Goal: Information Seeking & Learning: Learn about a topic

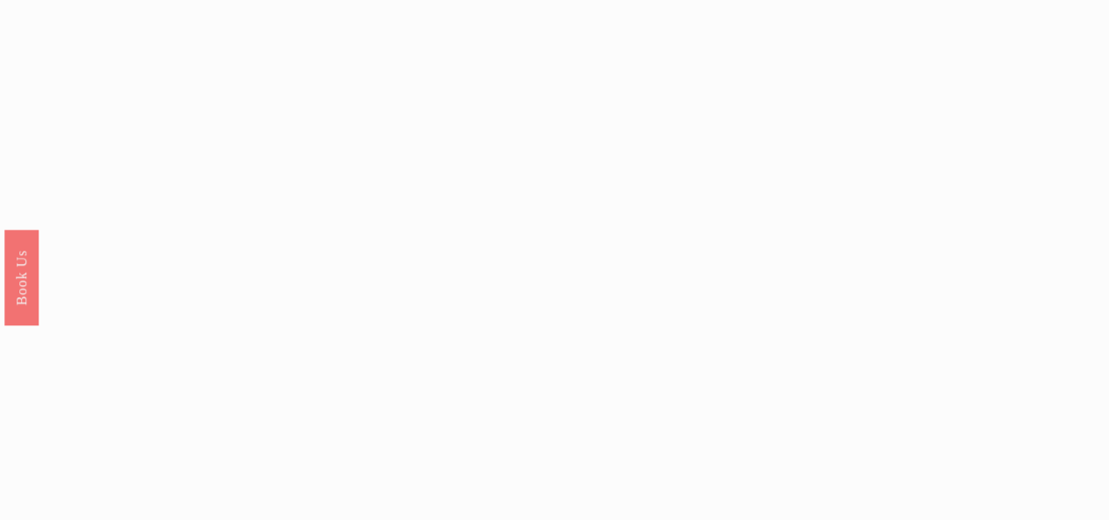
scroll to position [1684, 0]
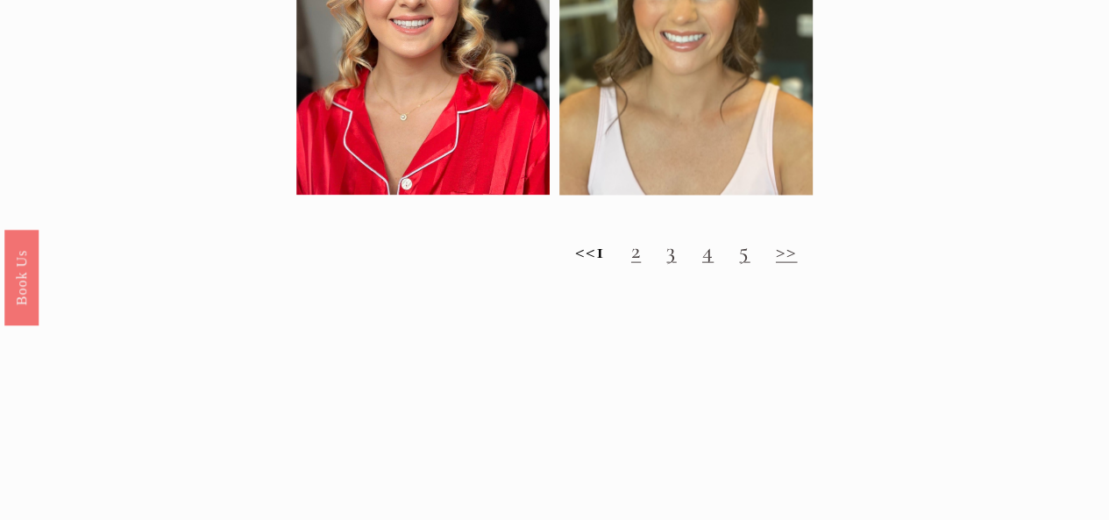
click at [641, 264] on link "2" at bounding box center [636, 250] width 10 height 27
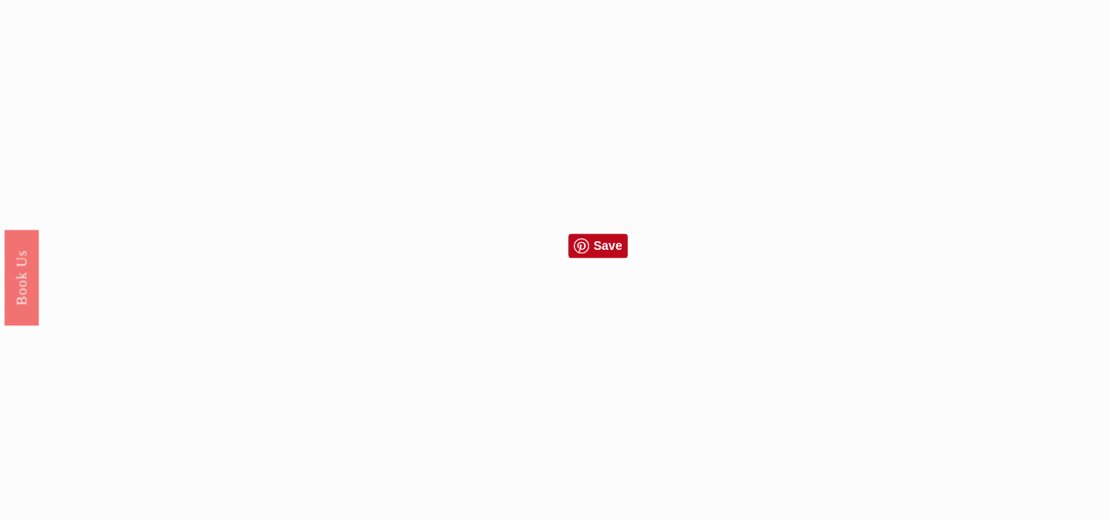
scroll to position [1636, 0]
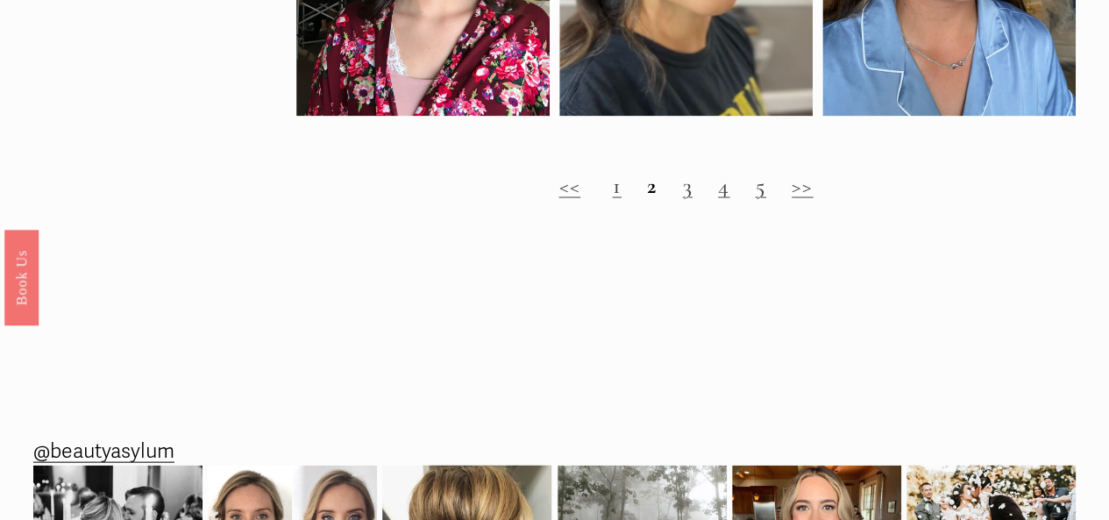
click at [687, 198] on link "3" at bounding box center [688, 184] width 10 height 27
